Goal: Transaction & Acquisition: Subscribe to service/newsletter

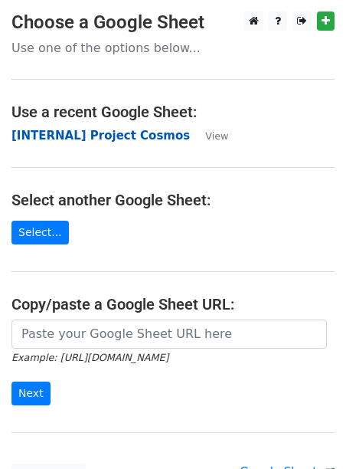
click at [139, 139] on strong "[INTERNAL] Project Cosmos" at bounding box center [100, 136] width 179 height 14
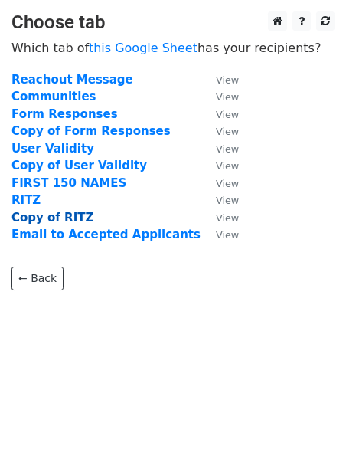
click at [44, 219] on strong "Copy of RITZ" at bounding box center [52, 218] width 82 height 14
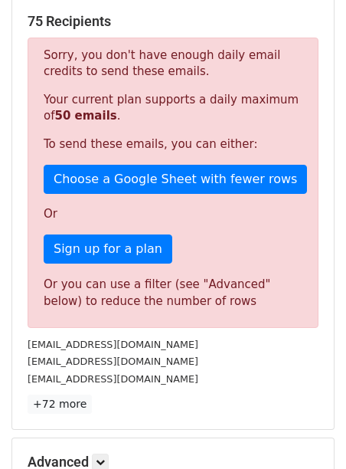
scroll to position [299, 0]
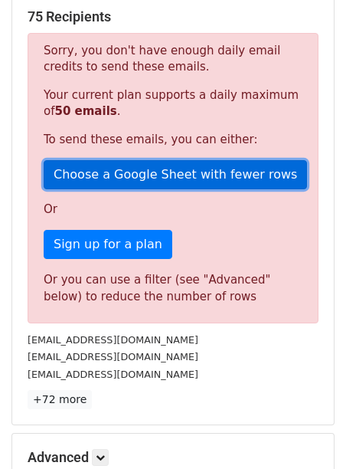
click at [178, 174] on link "Choose a Google Sheet with fewer rows" at bounding box center [176, 174] width 264 height 29
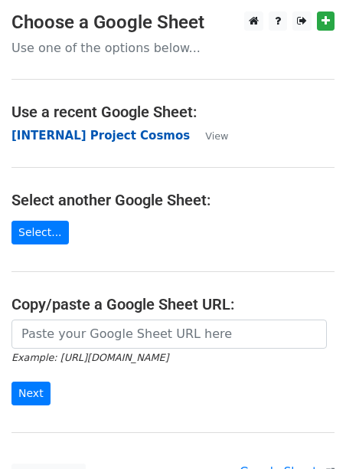
click at [107, 136] on strong "[INTERNAL] Project Cosmos" at bounding box center [100, 136] width 179 height 14
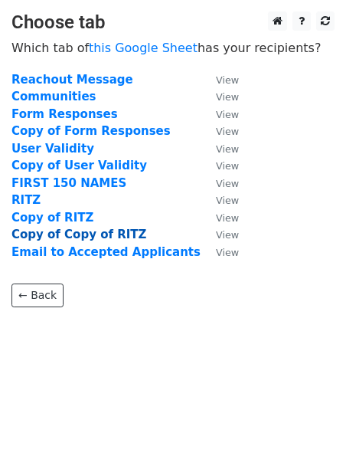
click at [65, 234] on strong "Copy of Copy of RITZ" at bounding box center [78, 235] width 135 height 14
click at [97, 236] on strong "Copy of Copy of RITZ" at bounding box center [78, 235] width 135 height 14
click at [87, 236] on strong "Copy of Copy of RITZ" at bounding box center [78, 235] width 135 height 14
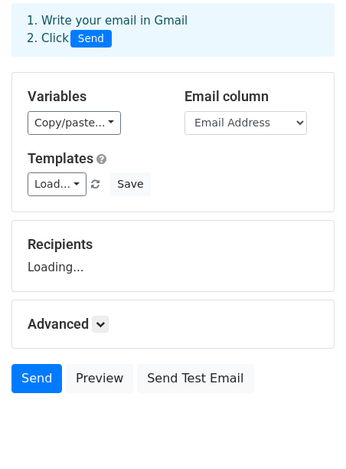
scroll to position [126, 0]
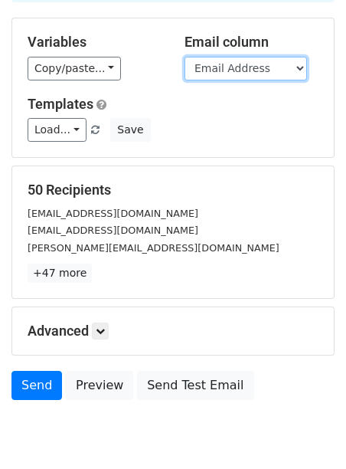
click at [248, 65] on select "Timestamp Email Address Full Name Email Address Contact Number Complete Deliver…" at bounding box center [246, 69] width 123 height 24
click at [185, 57] on select "Timestamp Email Address Full Name Email Address Contact Number Complete Deliver…" at bounding box center [246, 69] width 123 height 24
click at [209, 67] on select "Timestamp Email Address Full Name Email Address Contact Number Complete Deliver…" at bounding box center [246, 69] width 123 height 24
select select "Email Address"
click at [185, 57] on select "Timestamp Email Address Full Name Email Address Contact Number Complete Deliver…" at bounding box center [246, 69] width 123 height 24
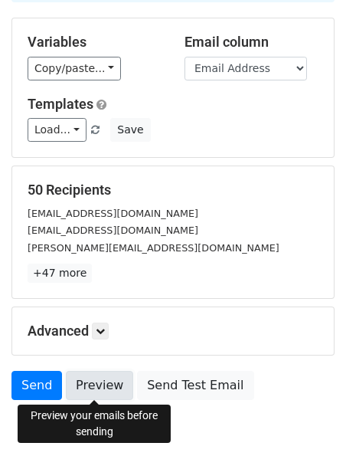
click at [91, 388] on link "Preview" at bounding box center [99, 385] width 67 height 29
click at [100, 385] on link "Preview" at bounding box center [99, 385] width 67 height 29
click at [100, 386] on link "Preview" at bounding box center [99, 385] width 67 height 29
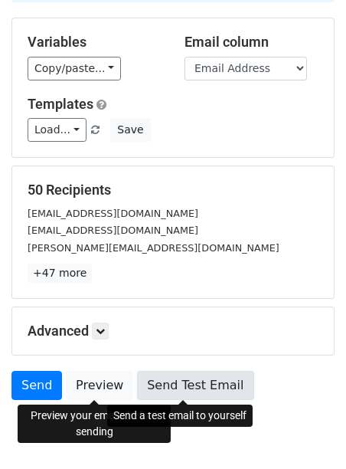
click at [195, 383] on link "Send Test Email" at bounding box center [195, 385] width 116 height 29
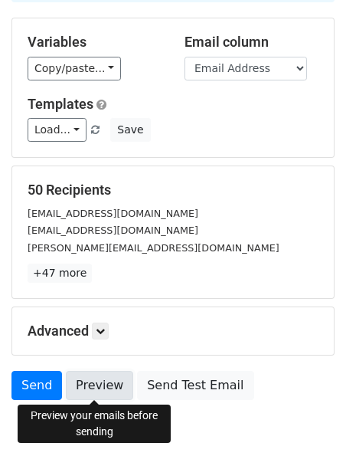
click at [94, 382] on link "Preview" at bounding box center [99, 385] width 67 height 29
click at [91, 382] on link "Preview" at bounding box center [99, 385] width 67 height 29
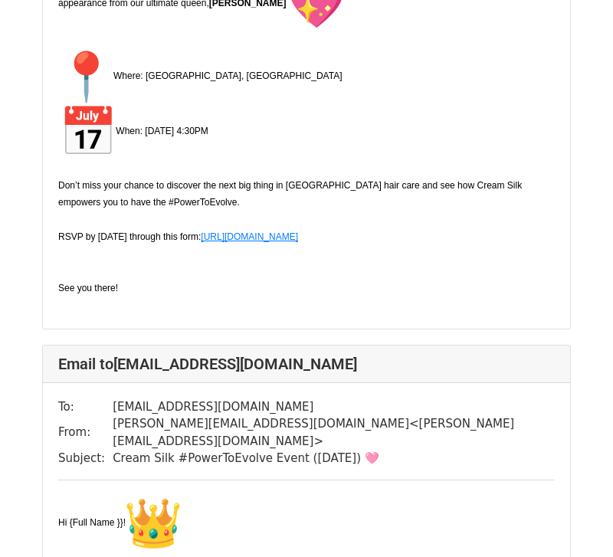
scroll to position [572, 0]
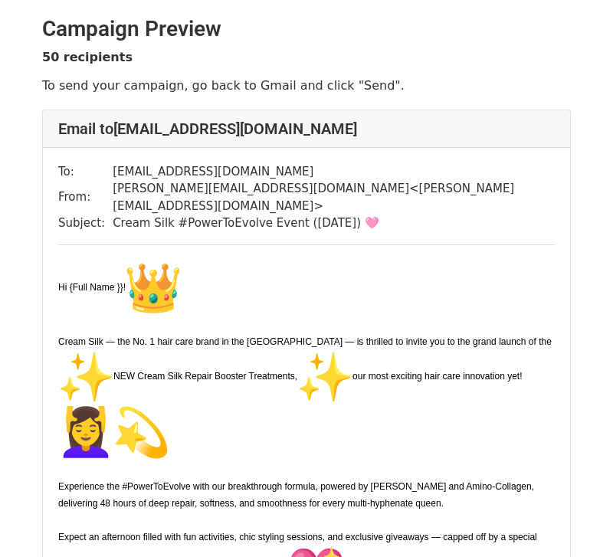
click at [155, 279] on img "👑" at bounding box center [153, 288] width 55 height 55
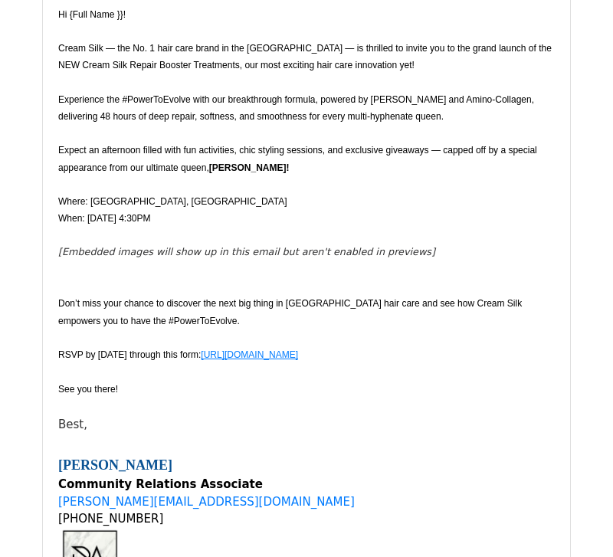
scroll to position [242, 0]
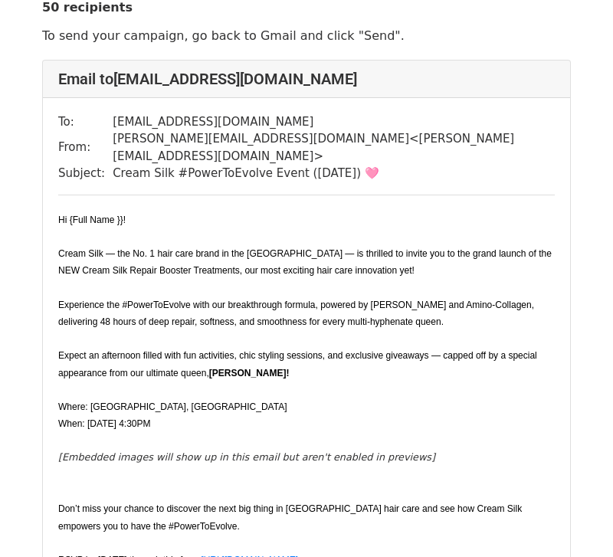
scroll to position [52, 0]
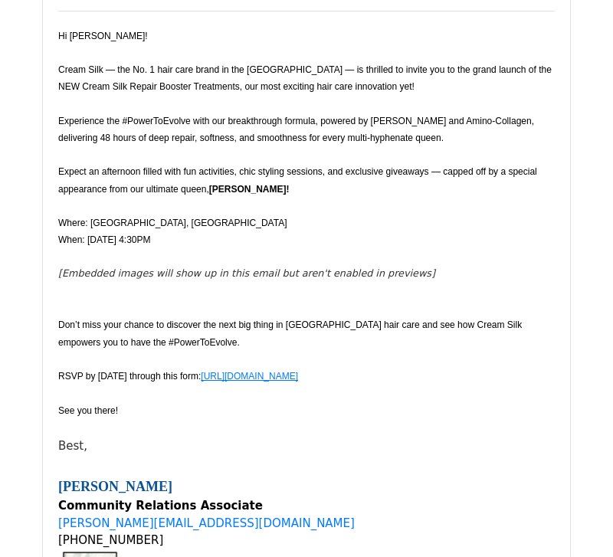
scroll to position [238, 0]
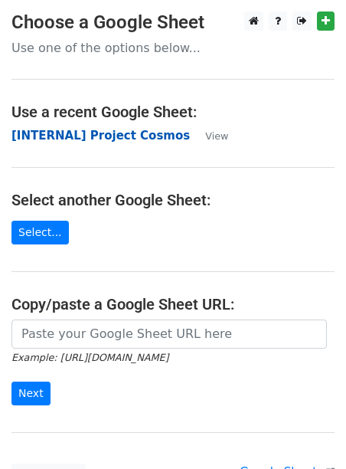
click at [108, 137] on strong "[INTERNAL] Project Cosmos" at bounding box center [100, 136] width 179 height 14
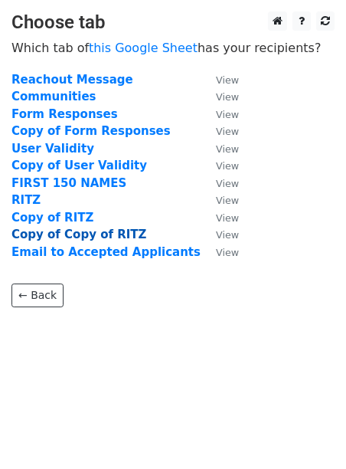
click at [62, 239] on strong "Copy of Copy of RITZ" at bounding box center [78, 235] width 135 height 14
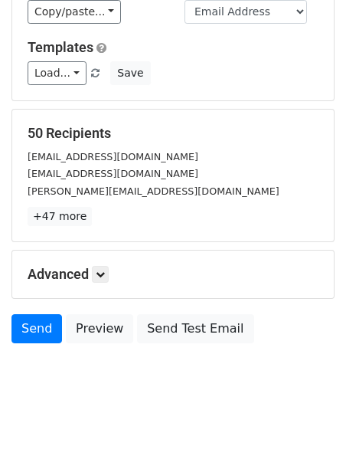
scroll to position [187, 0]
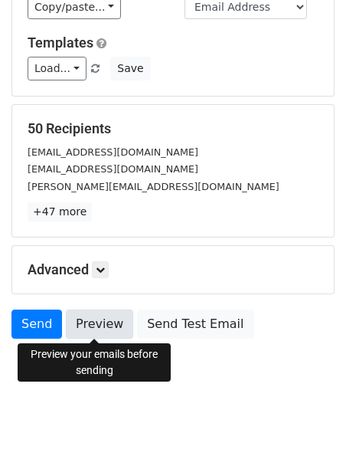
click at [98, 325] on link "Preview" at bounding box center [99, 324] width 67 height 29
click at [116, 326] on link "Preview" at bounding box center [99, 324] width 67 height 29
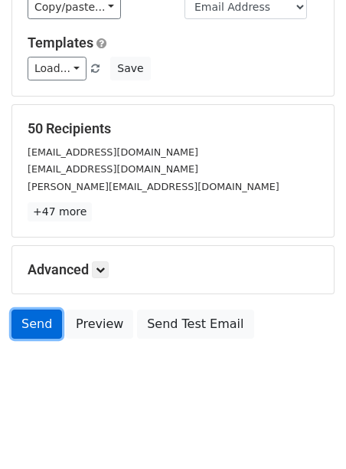
click at [41, 323] on link "Send" at bounding box center [36, 324] width 51 height 29
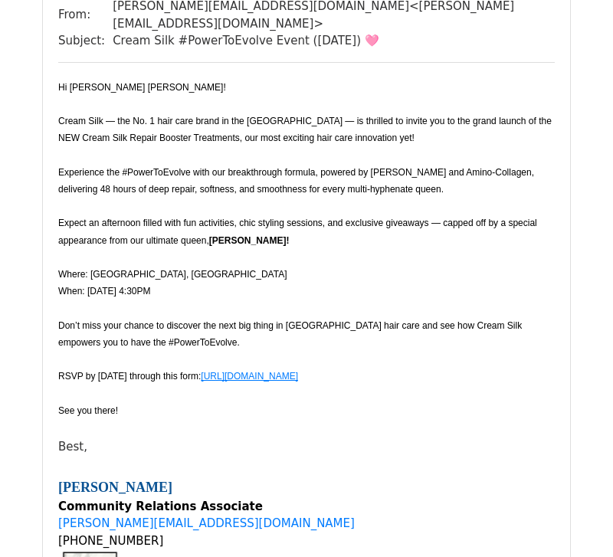
scroll to position [1638, 0]
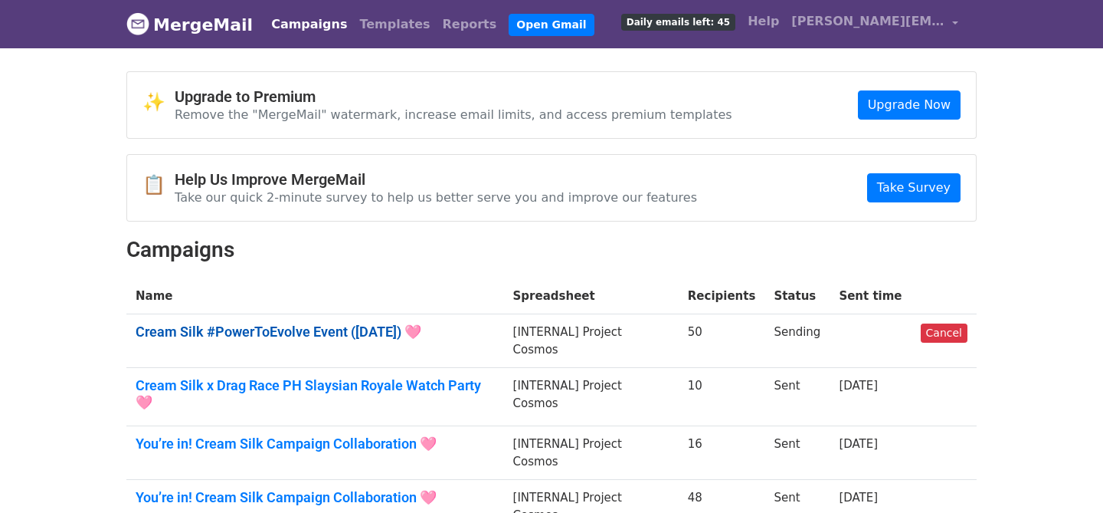
click at [356, 336] on link "Cream Silk #PowerToEvolve Event ([DATE]) 🩷" at bounding box center [315, 331] width 359 height 17
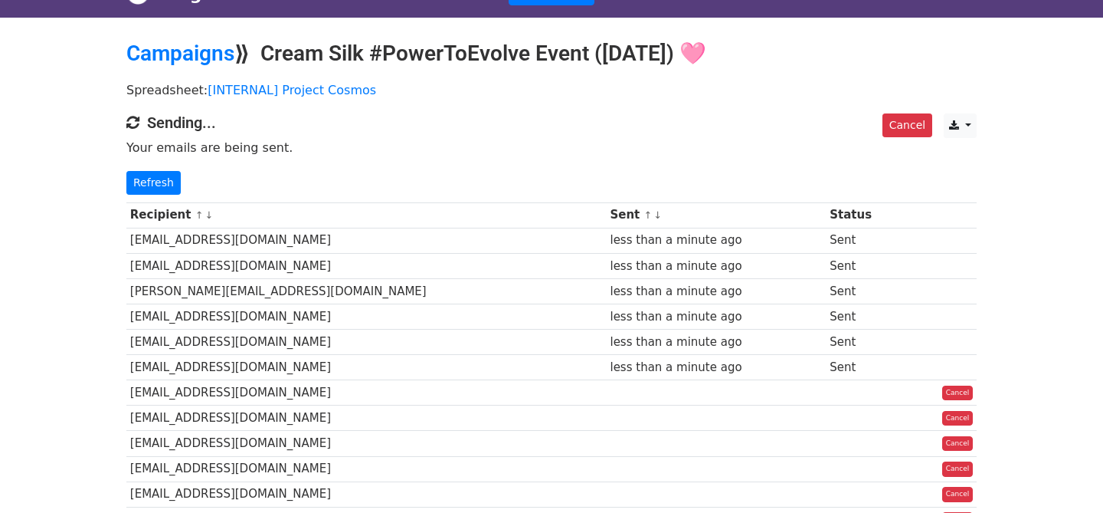
scroll to position [82, 0]
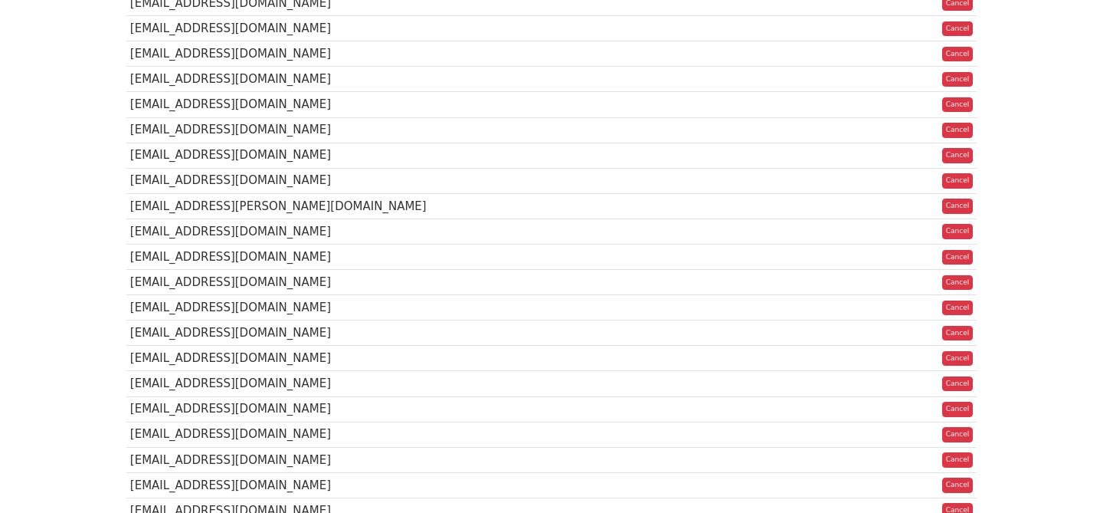
scroll to position [623, 0]
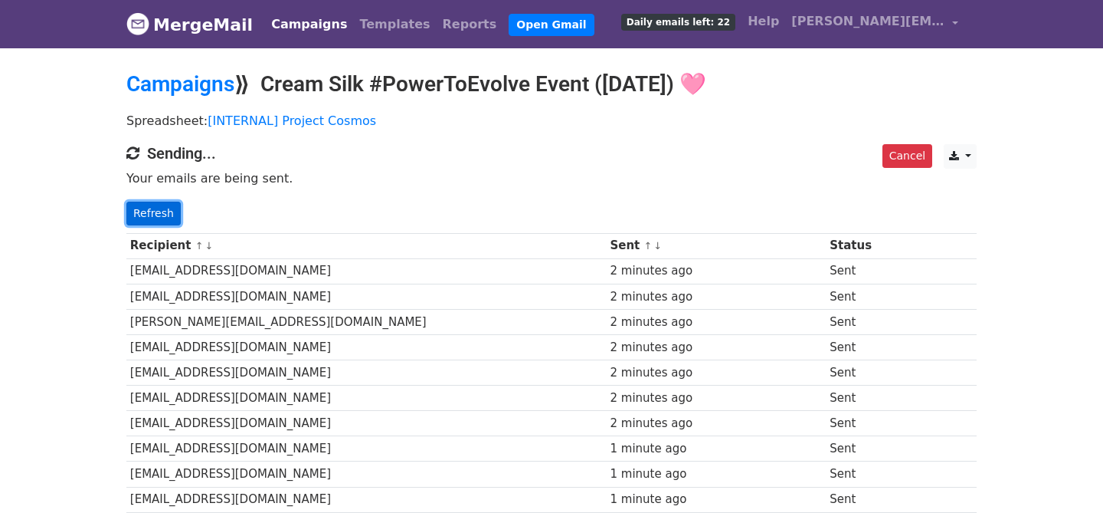
click at [167, 208] on link "Refresh" at bounding box center [153, 214] width 54 height 24
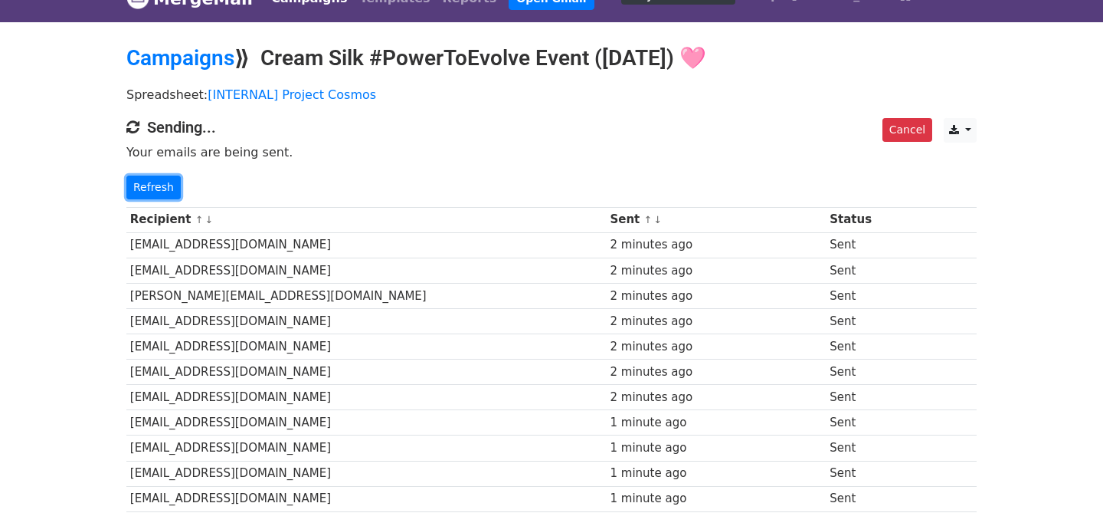
scroll to position [33, 0]
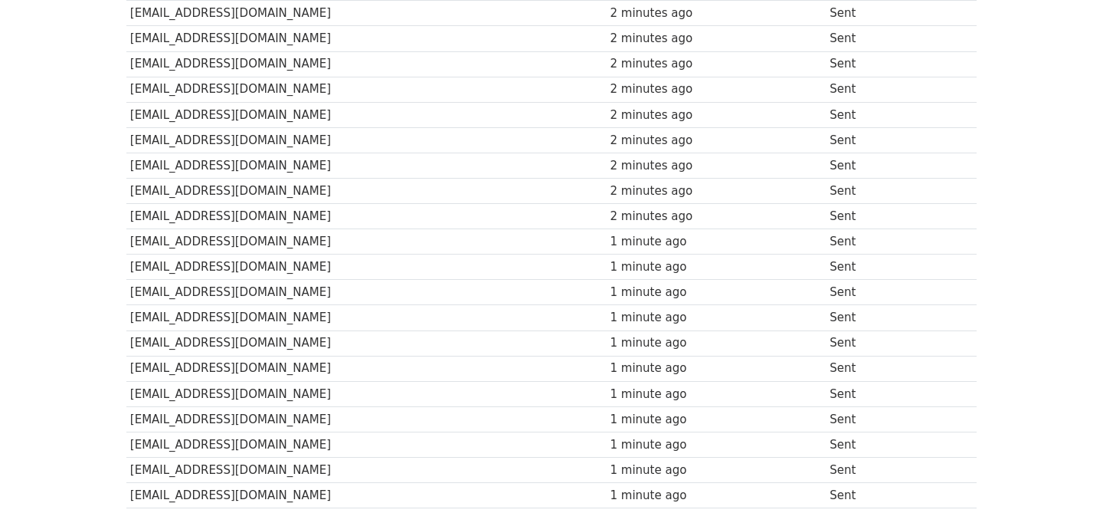
scroll to position [417, 0]
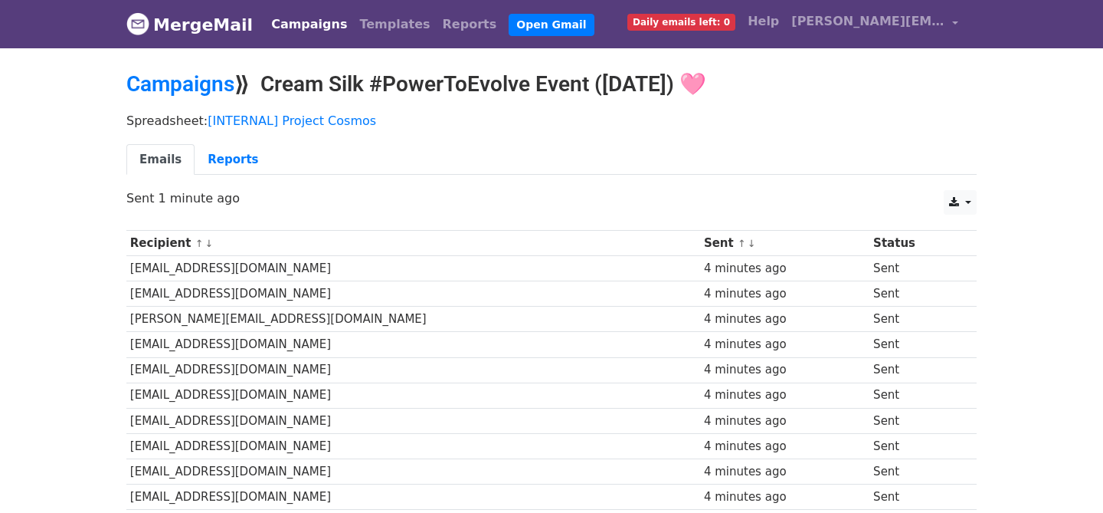
click at [736, 19] on span "Daily emails left: 0" at bounding box center [682, 22] width 108 height 17
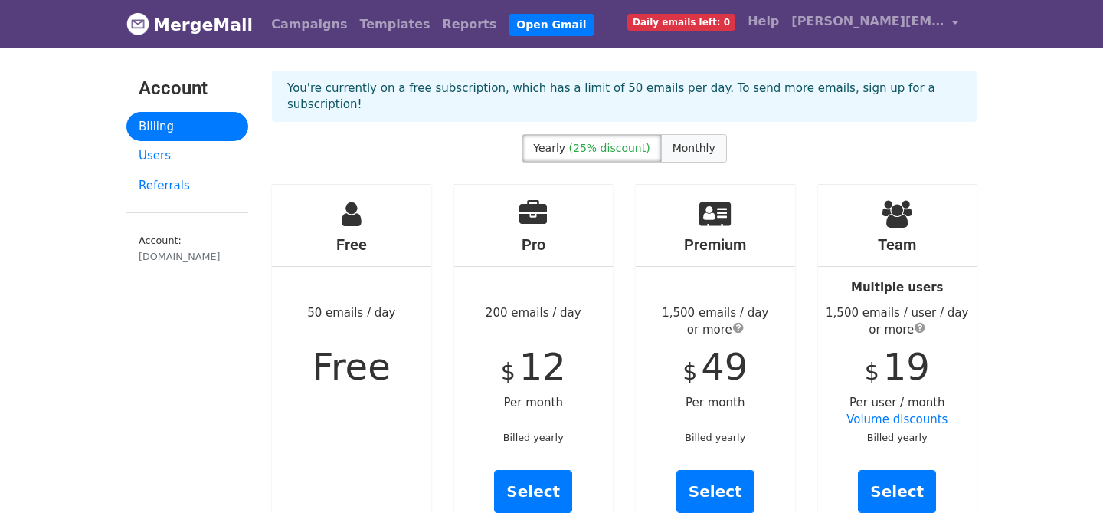
click at [693, 138] on label "Monthly" at bounding box center [694, 148] width 66 height 28
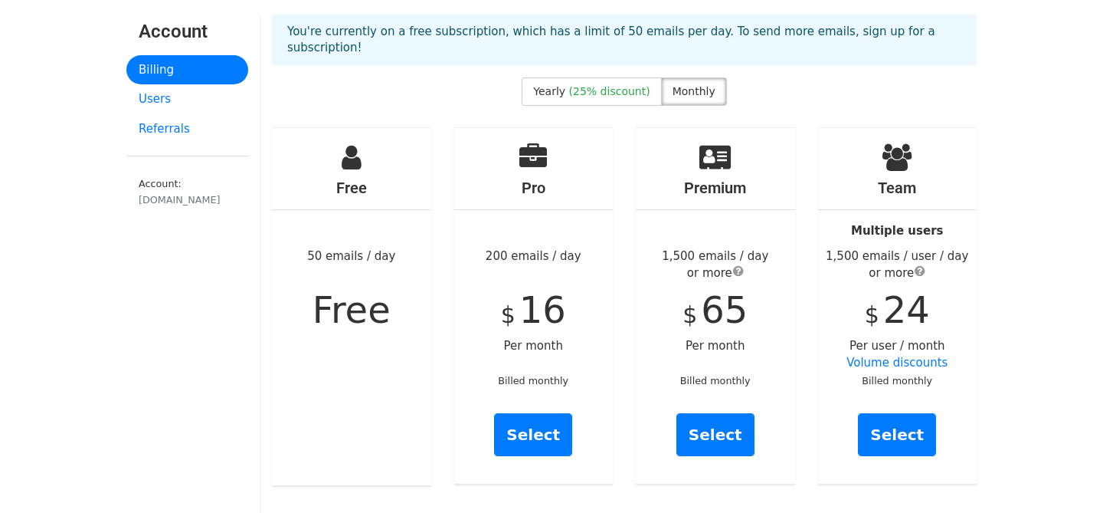
scroll to position [67, 0]
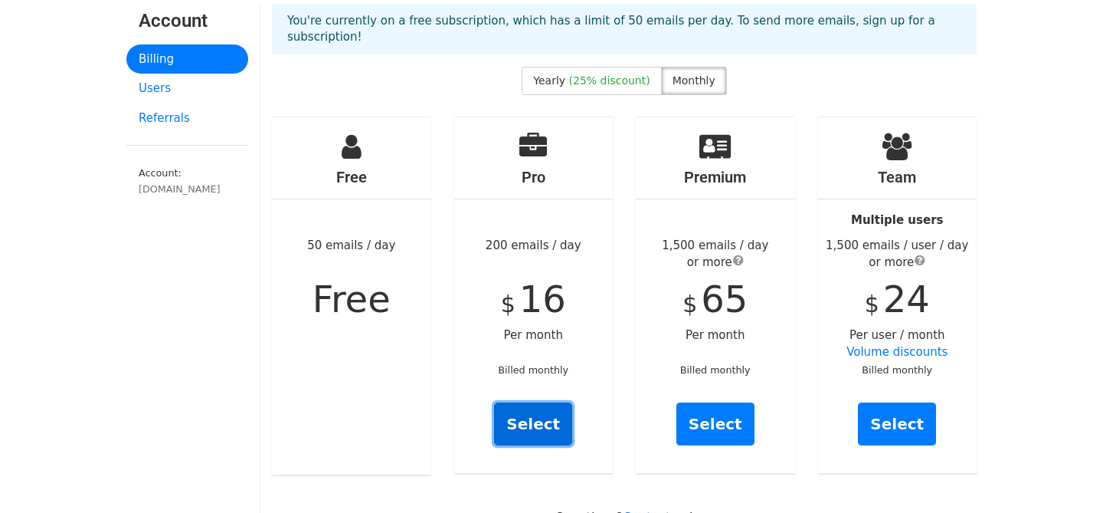
click at [527, 402] on link "Select" at bounding box center [533, 423] width 78 height 43
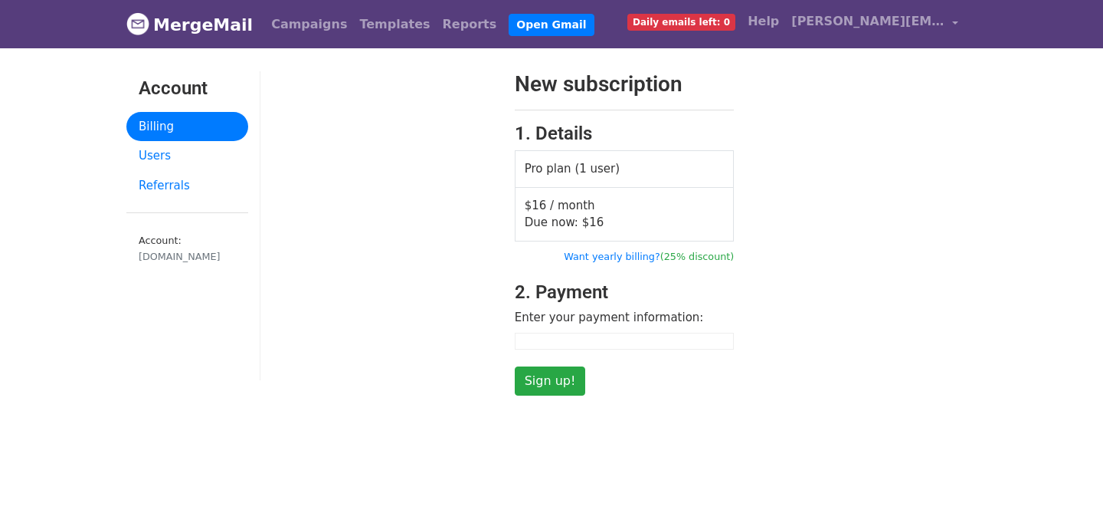
click at [596, 337] on div at bounding box center [625, 341] width 220 height 17
click at [598, 345] on div at bounding box center [625, 341] width 220 height 17
click at [571, 340] on div at bounding box center [625, 341] width 220 height 17
click at [571, 333] on div at bounding box center [625, 341] width 220 height 17
click at [589, 227] on span "16" at bounding box center [596, 222] width 15 height 14
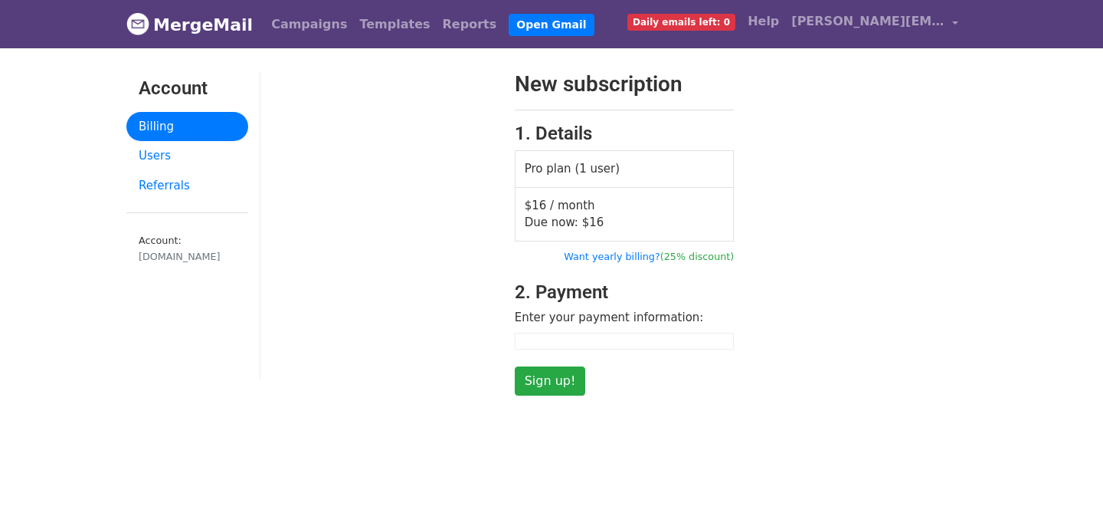
click at [733, 346] on div at bounding box center [625, 341] width 220 height 17
click at [604, 341] on div at bounding box center [625, 341] width 220 height 17
click at [548, 342] on div at bounding box center [625, 341] width 220 height 17
click at [567, 384] on input "Sign up!" at bounding box center [550, 380] width 71 height 29
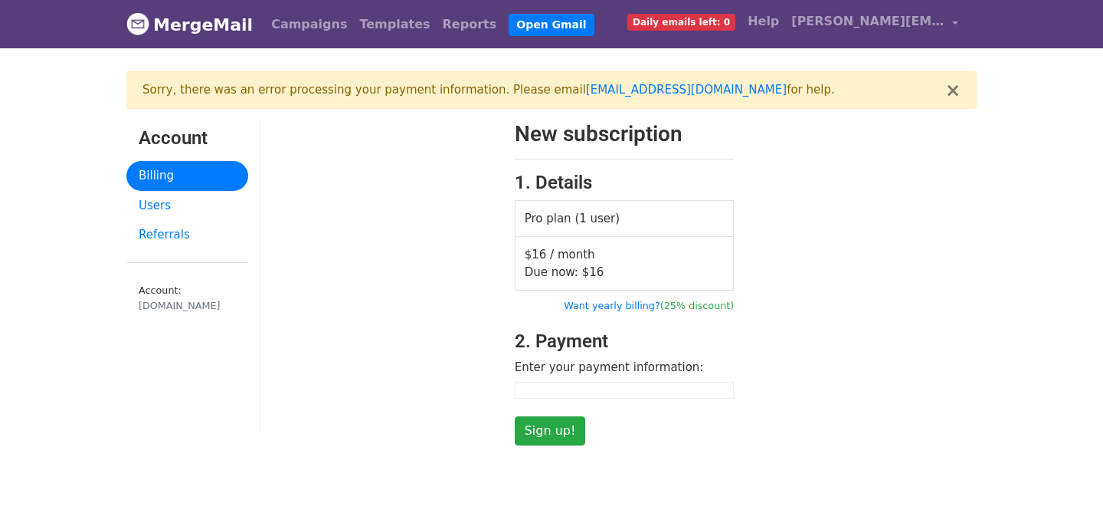
click at [605, 388] on div at bounding box center [625, 390] width 220 height 17
